Goal: Information Seeking & Learning: Find specific fact

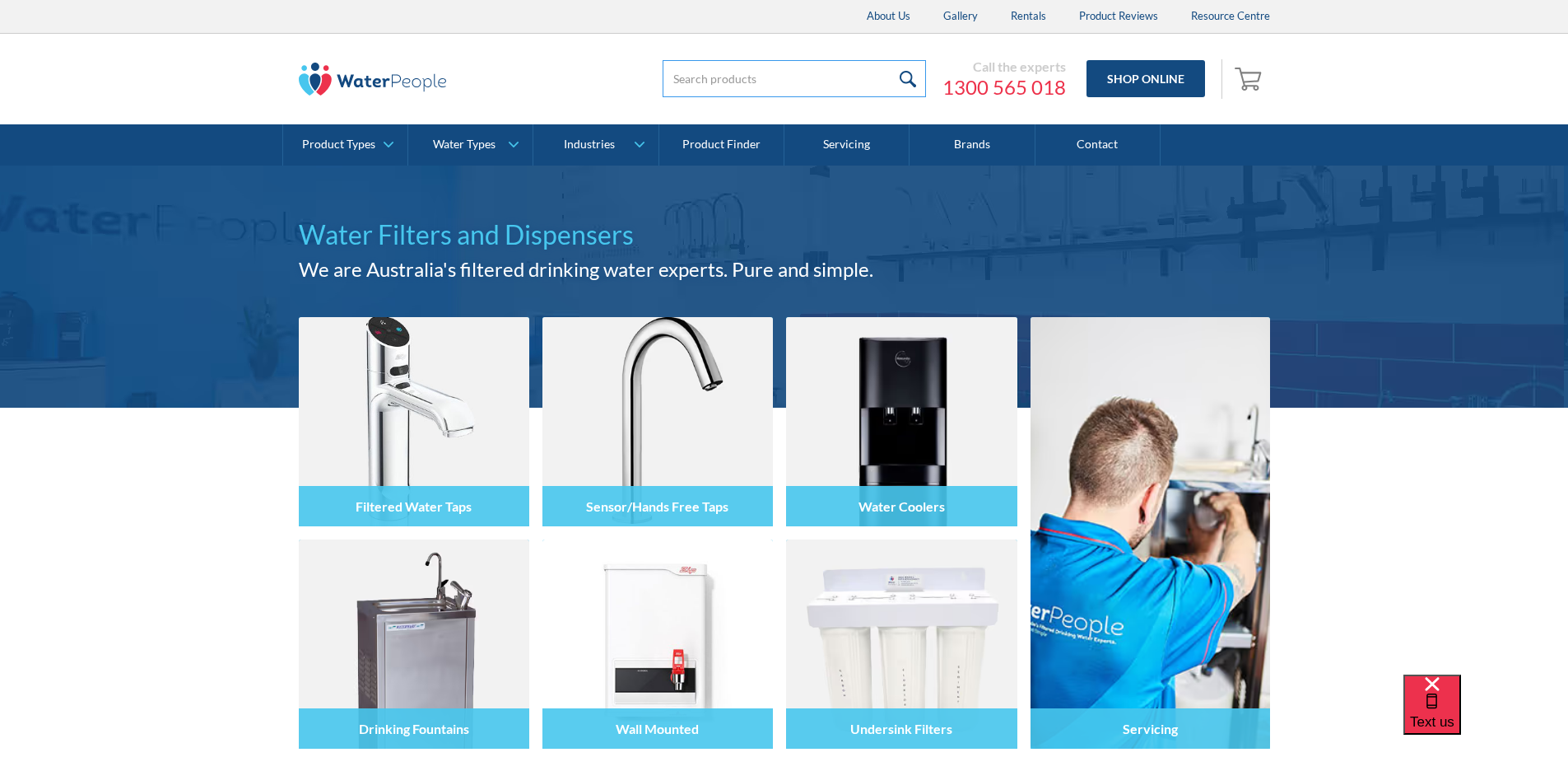
click at [831, 68] on input "search" at bounding box center [794, 78] width 264 height 37
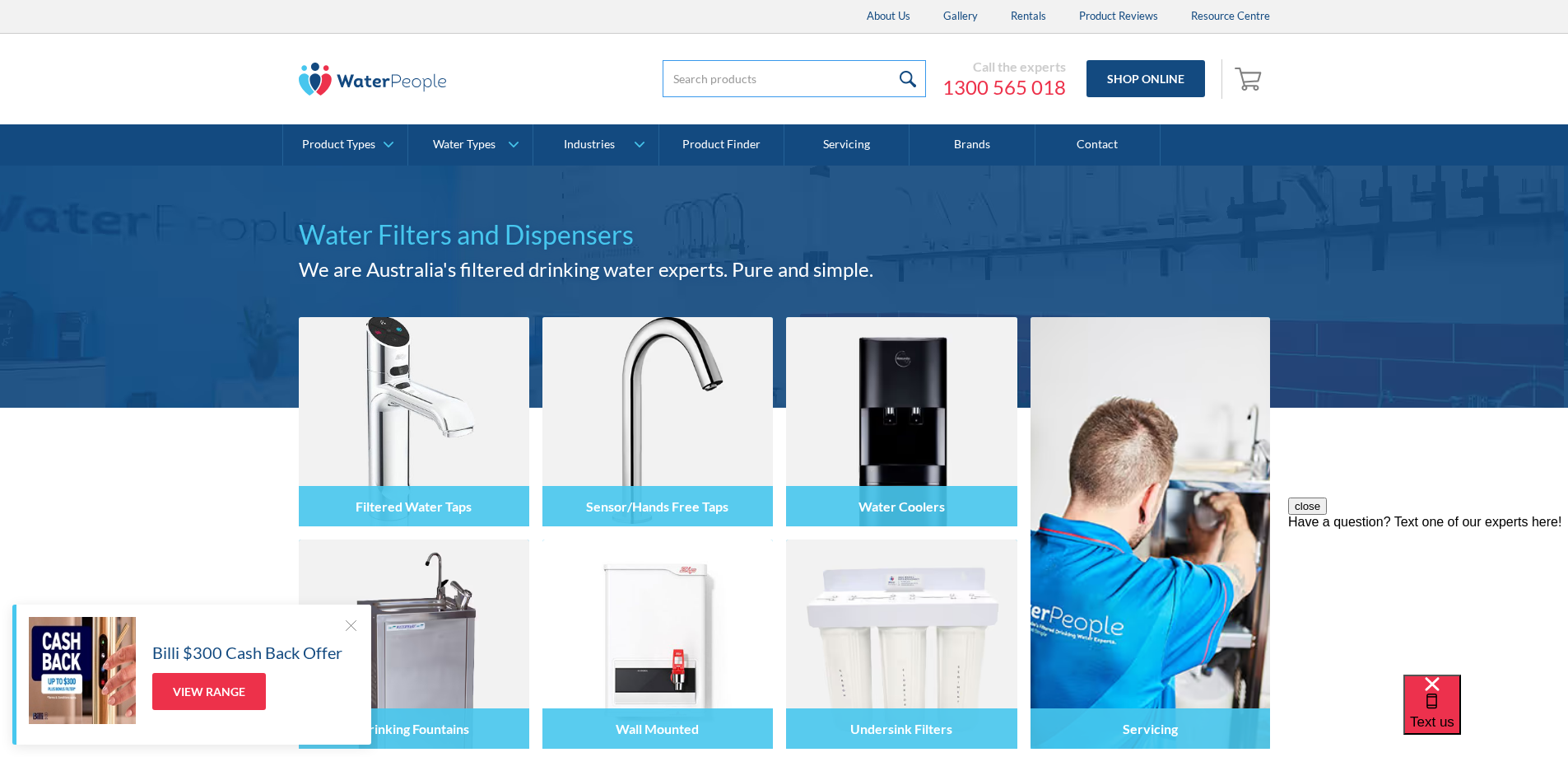
click at [738, 80] on input "search" at bounding box center [794, 78] width 264 height 37
type input "BCS"
click at [891, 60] on input "submit" at bounding box center [909, 78] width 36 height 37
